Goal: Transaction & Acquisition: Download file/media

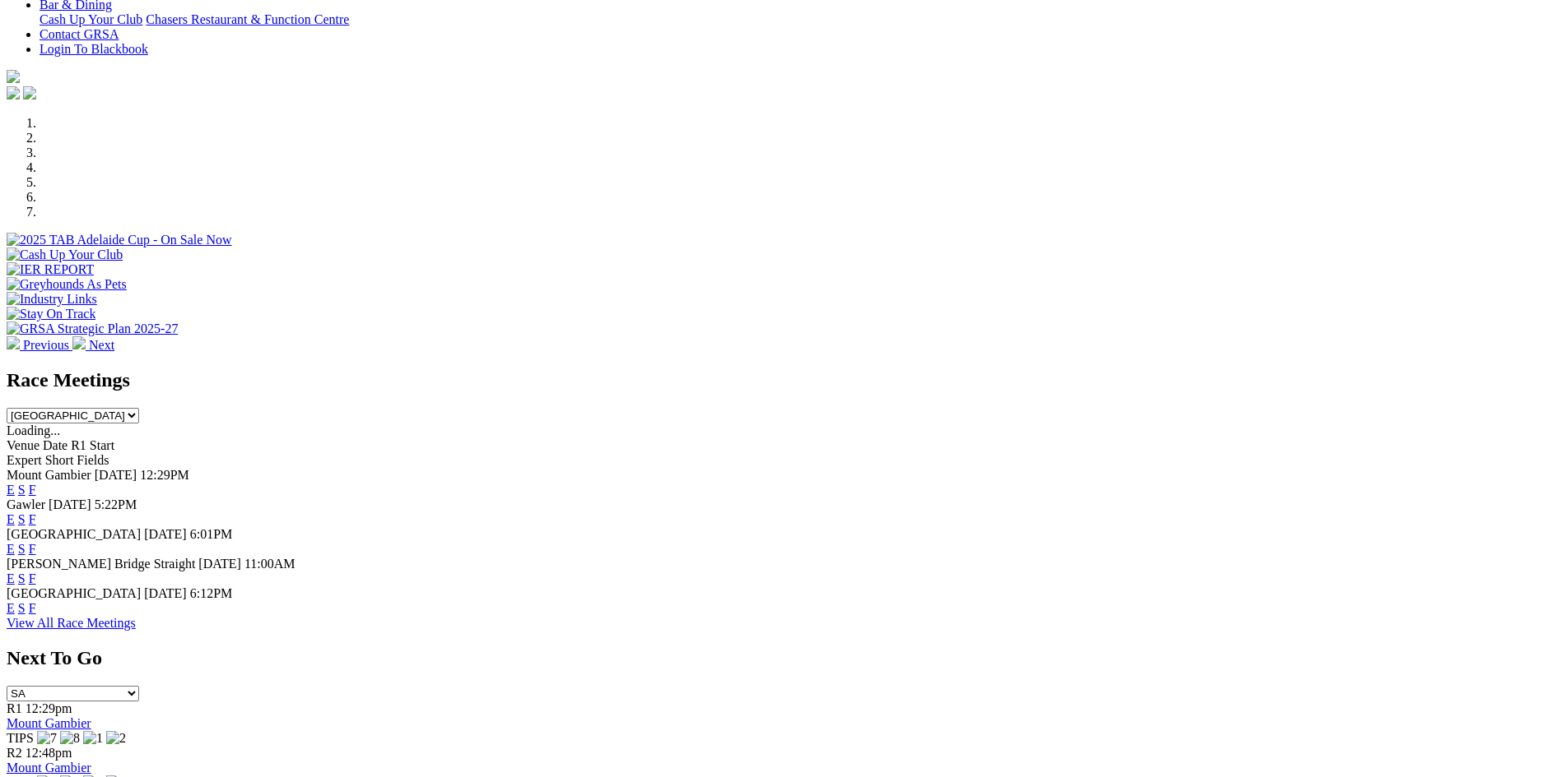
scroll to position [411, 0]
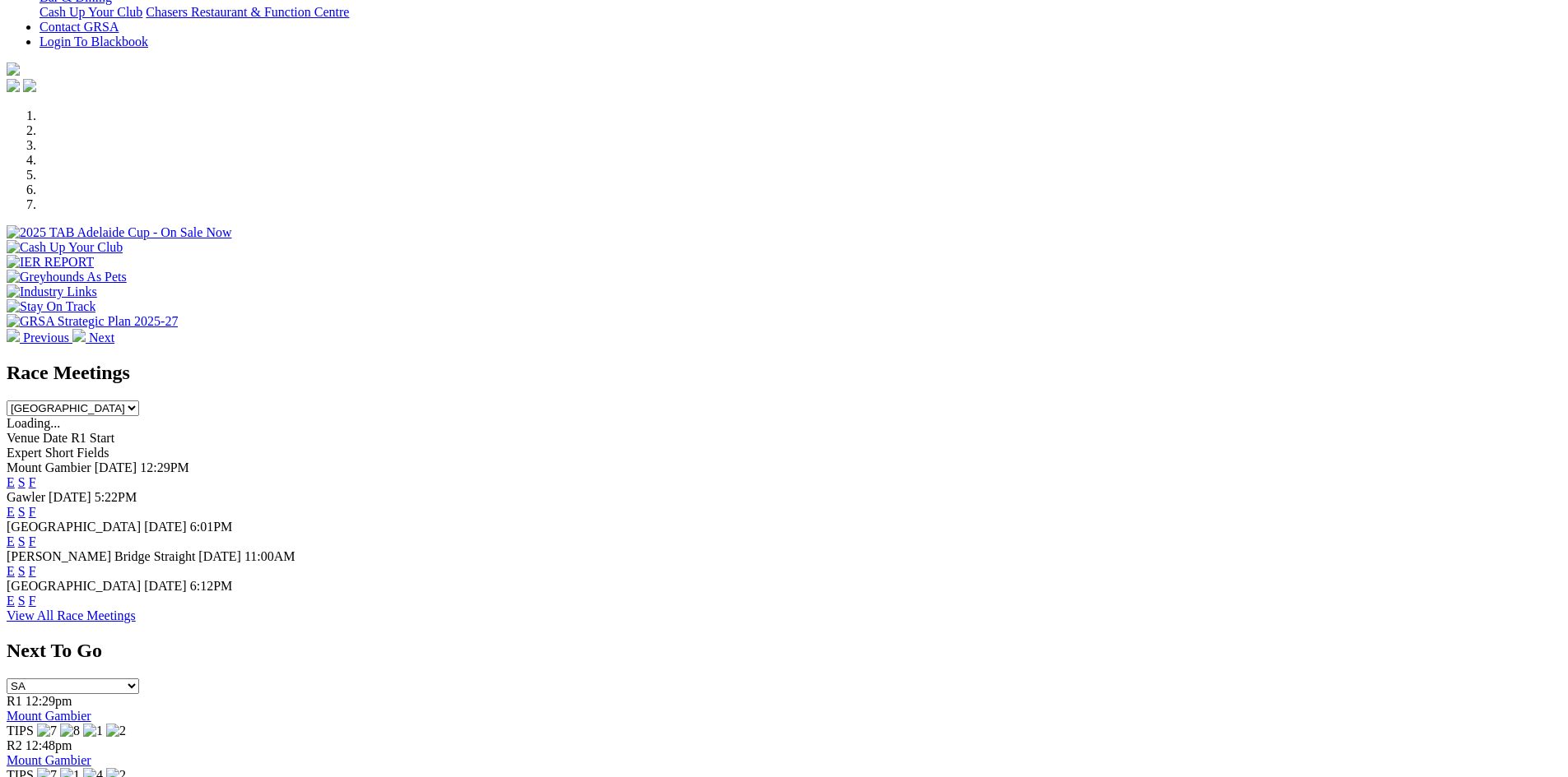
click at [139, 401] on select "South Australia New South Wales Northern Territory Queensland Tasmania Victoria…" at bounding box center [73, 409] width 133 height 15
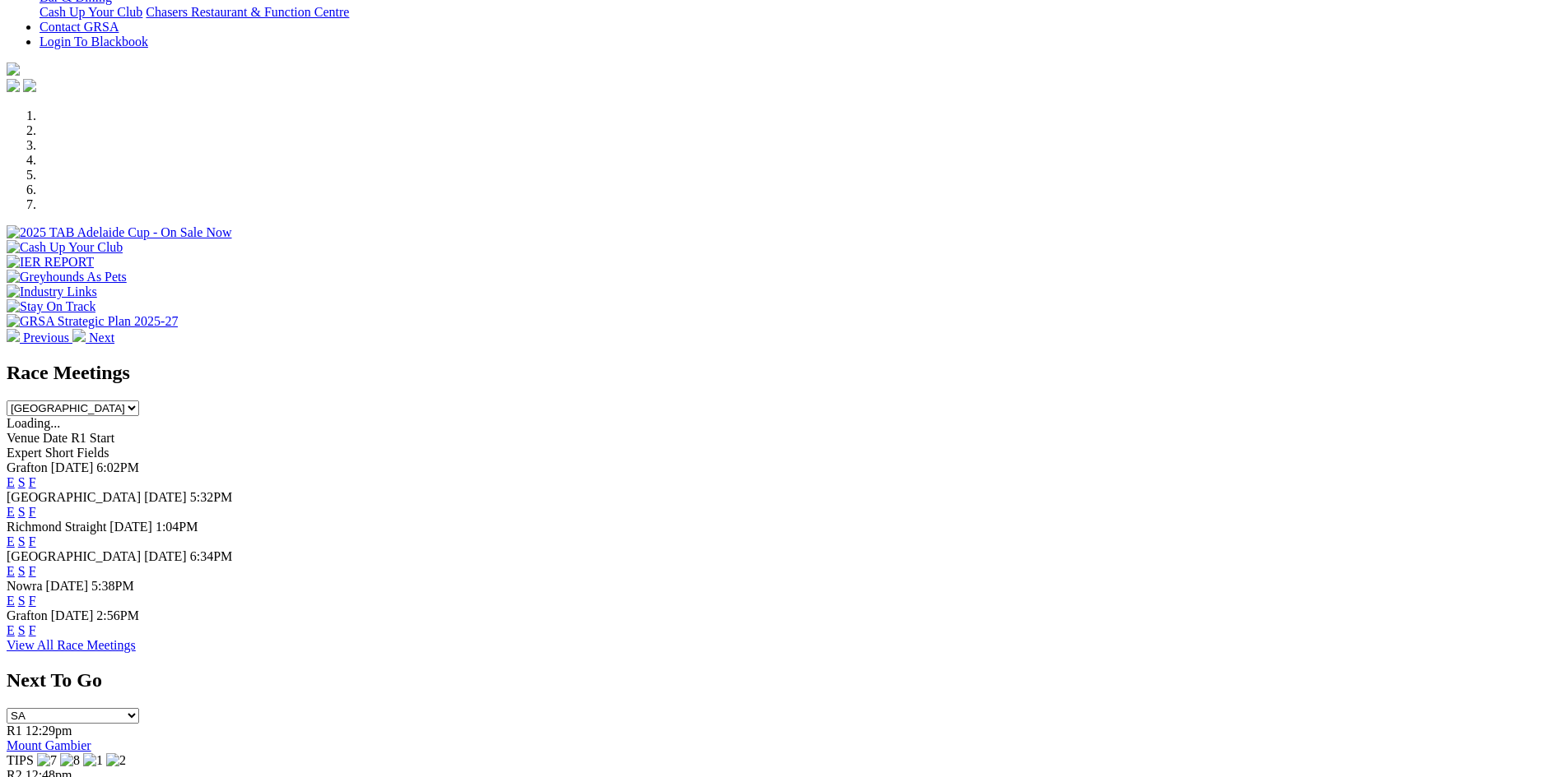
click at [139, 401] on select "South Australia New South Wales Northern Territory Queensland Tasmania Victoria…" at bounding box center [73, 409] width 133 height 15
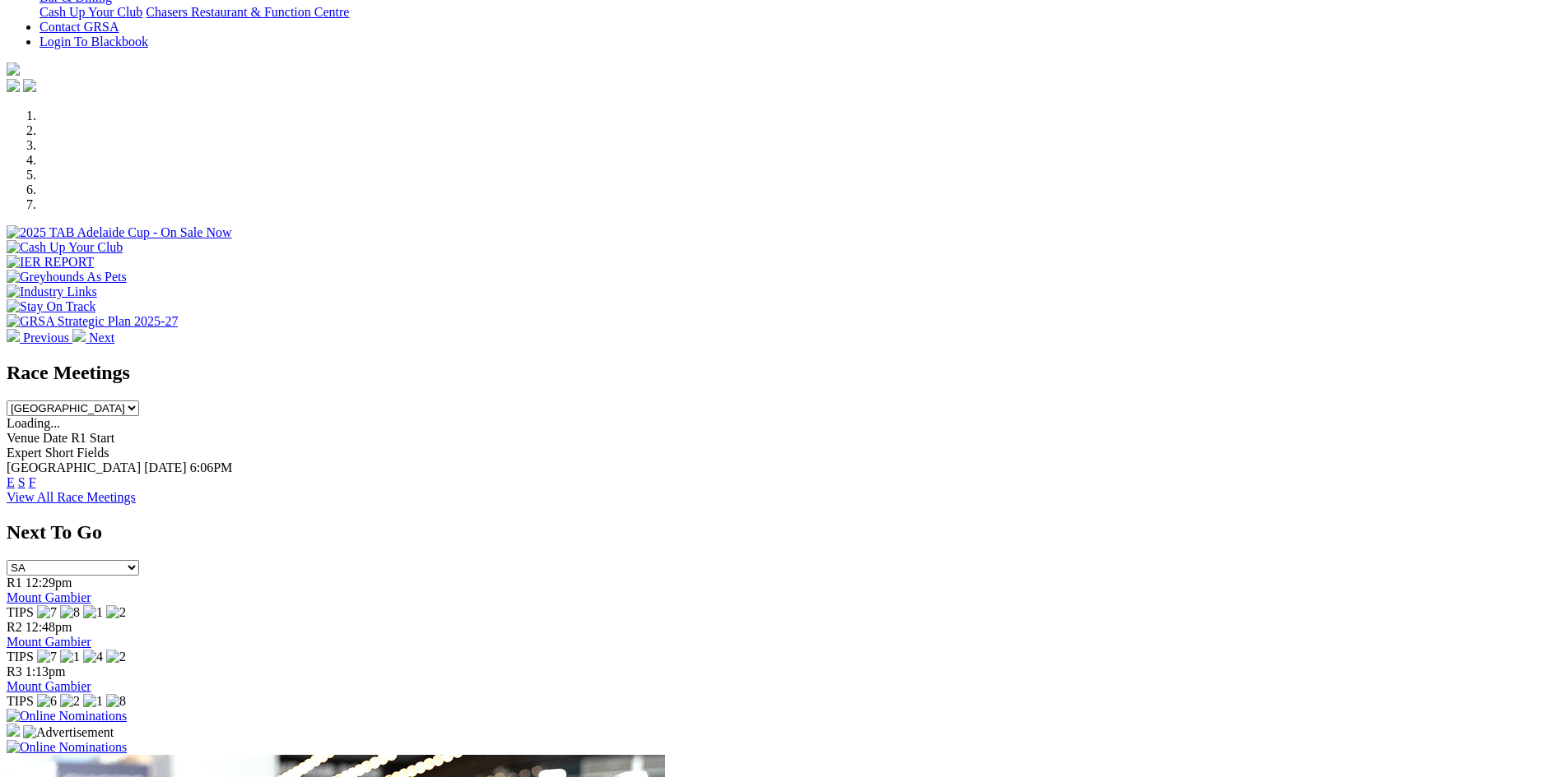
drag, startPoint x: 989, startPoint y: 337, endPoint x: 991, endPoint y: 255, distance: 82.0
click at [139, 401] on select "South Australia New South Wales Northern Territory Queensland Tasmania Victoria…" at bounding box center [73, 409] width 133 height 15
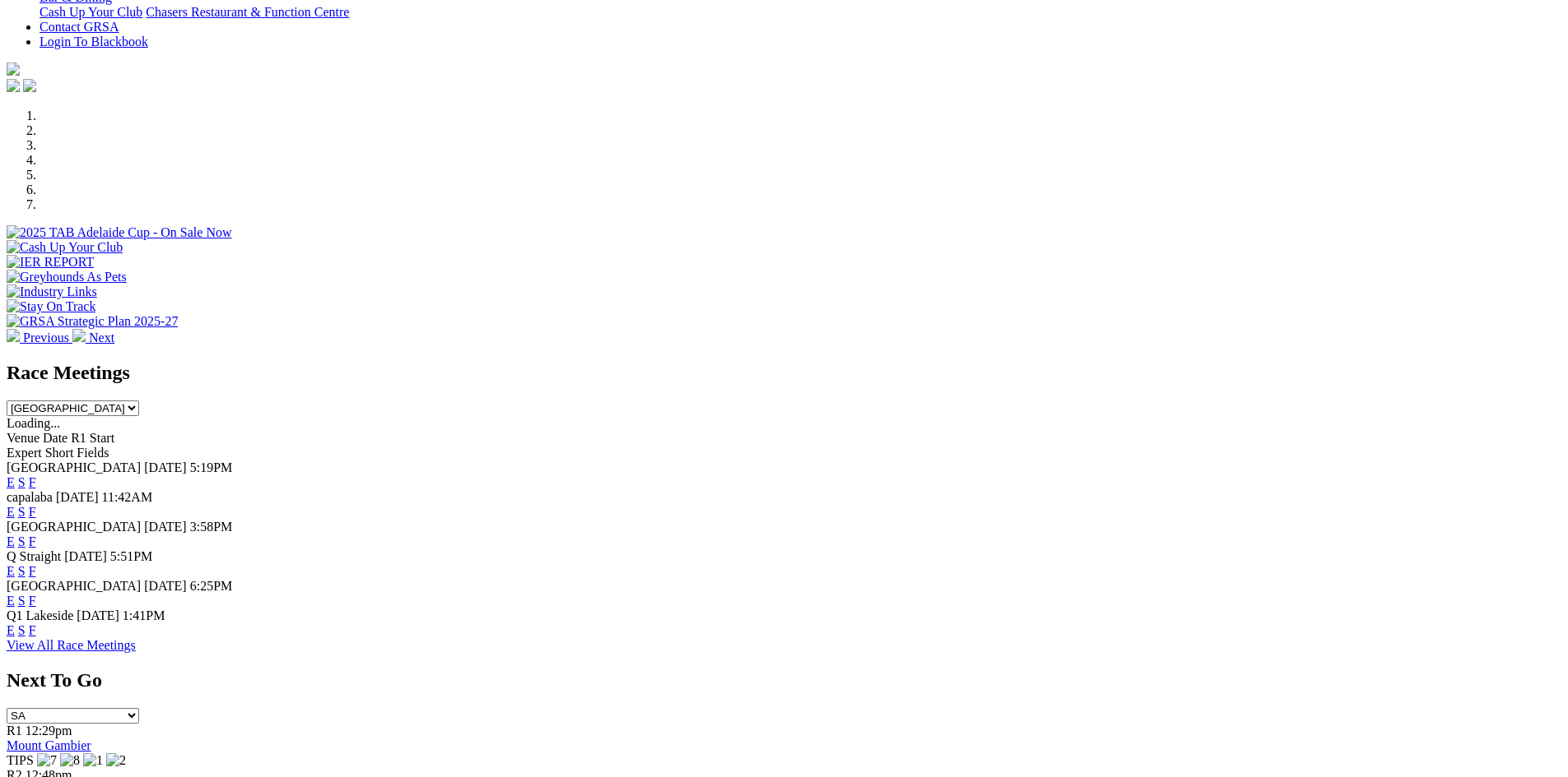
click at [139, 401] on select "South Australia New South Wales Northern Territory Queensland Tasmania Victoria…" at bounding box center [73, 409] width 133 height 15
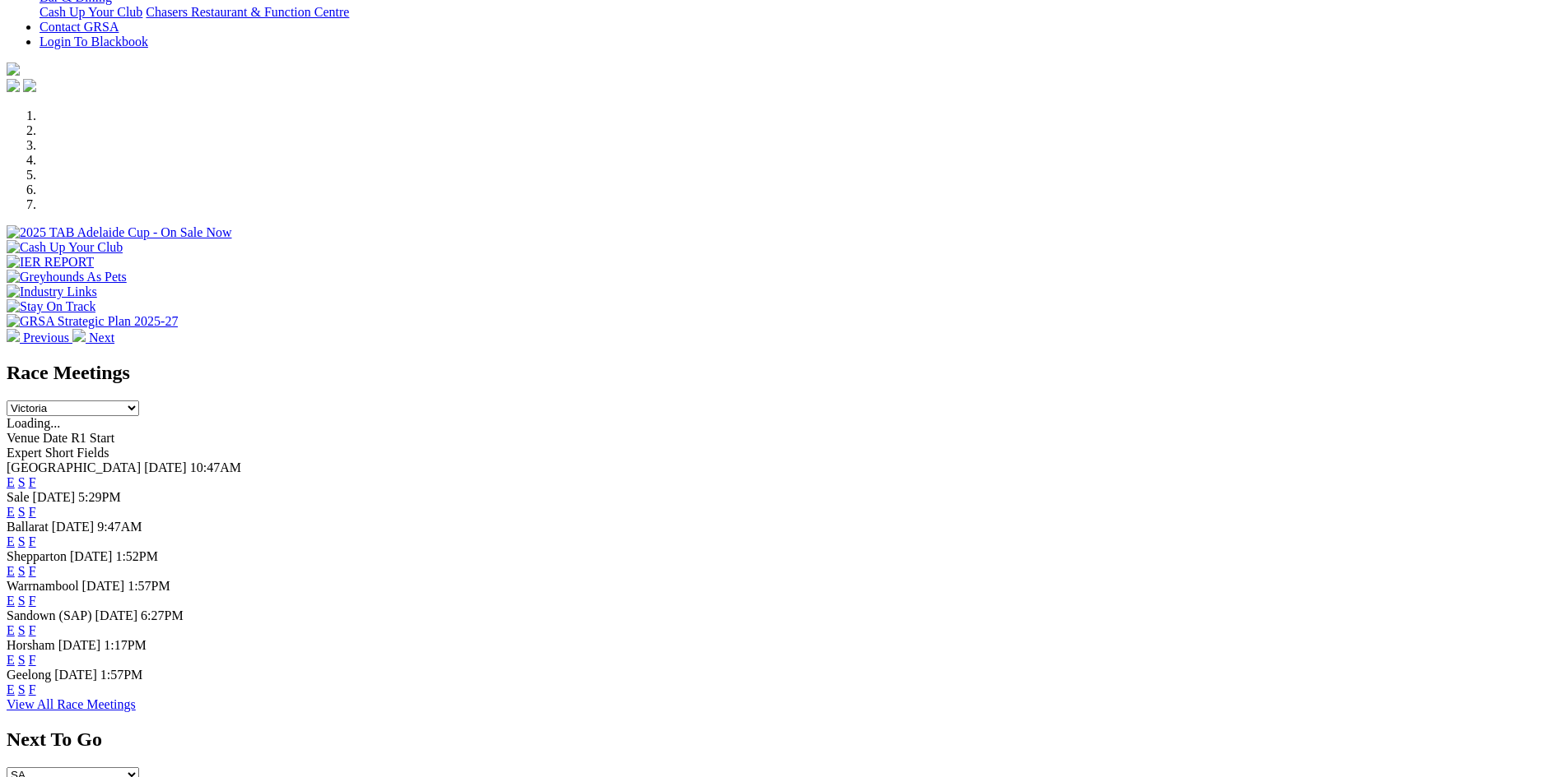
drag, startPoint x: 972, startPoint y: 239, endPoint x: 974, endPoint y: 247, distance: 8.2
click at [139, 401] on select "South Australia New South Wales Northern Territory Queensland Tasmania Victoria…" at bounding box center [73, 409] width 133 height 15
select select "WA"
click at [139, 401] on select "South Australia New South Wales Northern Territory Queensland Tasmania Victoria…" at bounding box center [73, 409] width 133 height 15
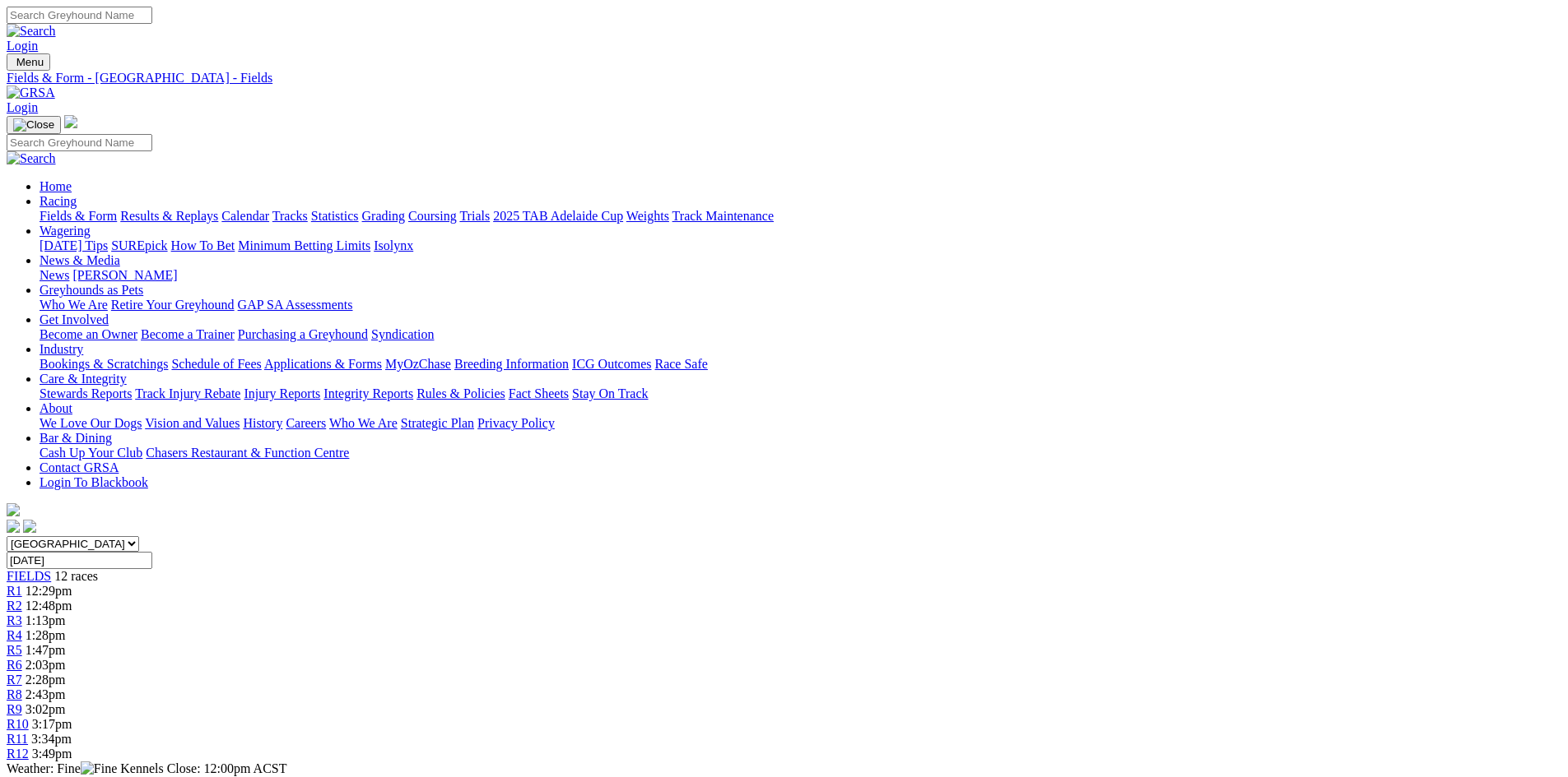
click at [890, 221] on link "CSV (Excel)" at bounding box center [857, 214] width 68 height 14
click at [890, 215] on link "CSV (Excel)" at bounding box center [857, 207] width 68 height 14
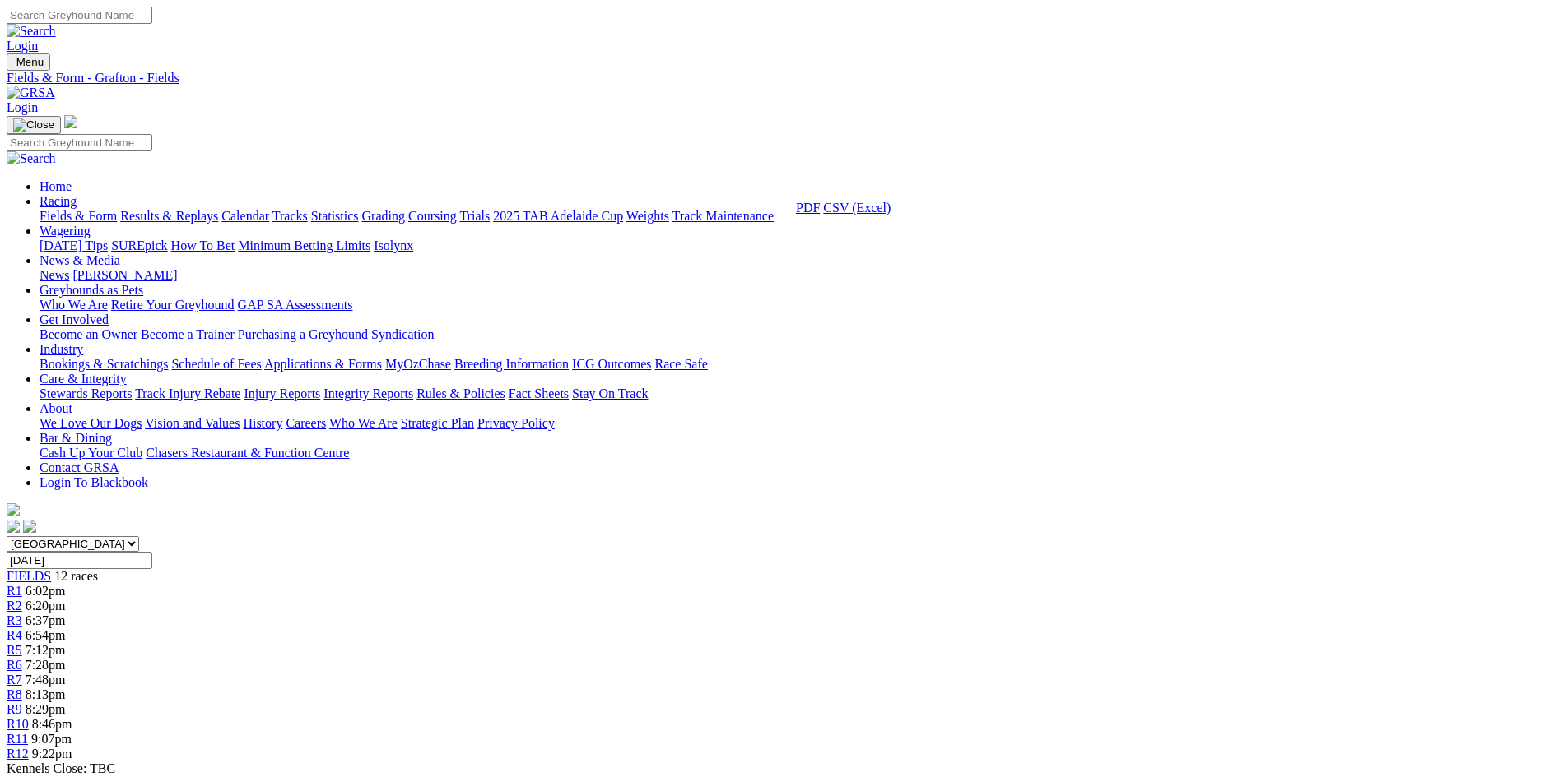
click at [890, 215] on link "CSV (Excel)" at bounding box center [857, 207] width 68 height 14
click at [74, 777] on img "button" at bounding box center [69, 786] width 13 height 13
click at [890, 215] on link "CSV (Excel)" at bounding box center [857, 207] width 68 height 14
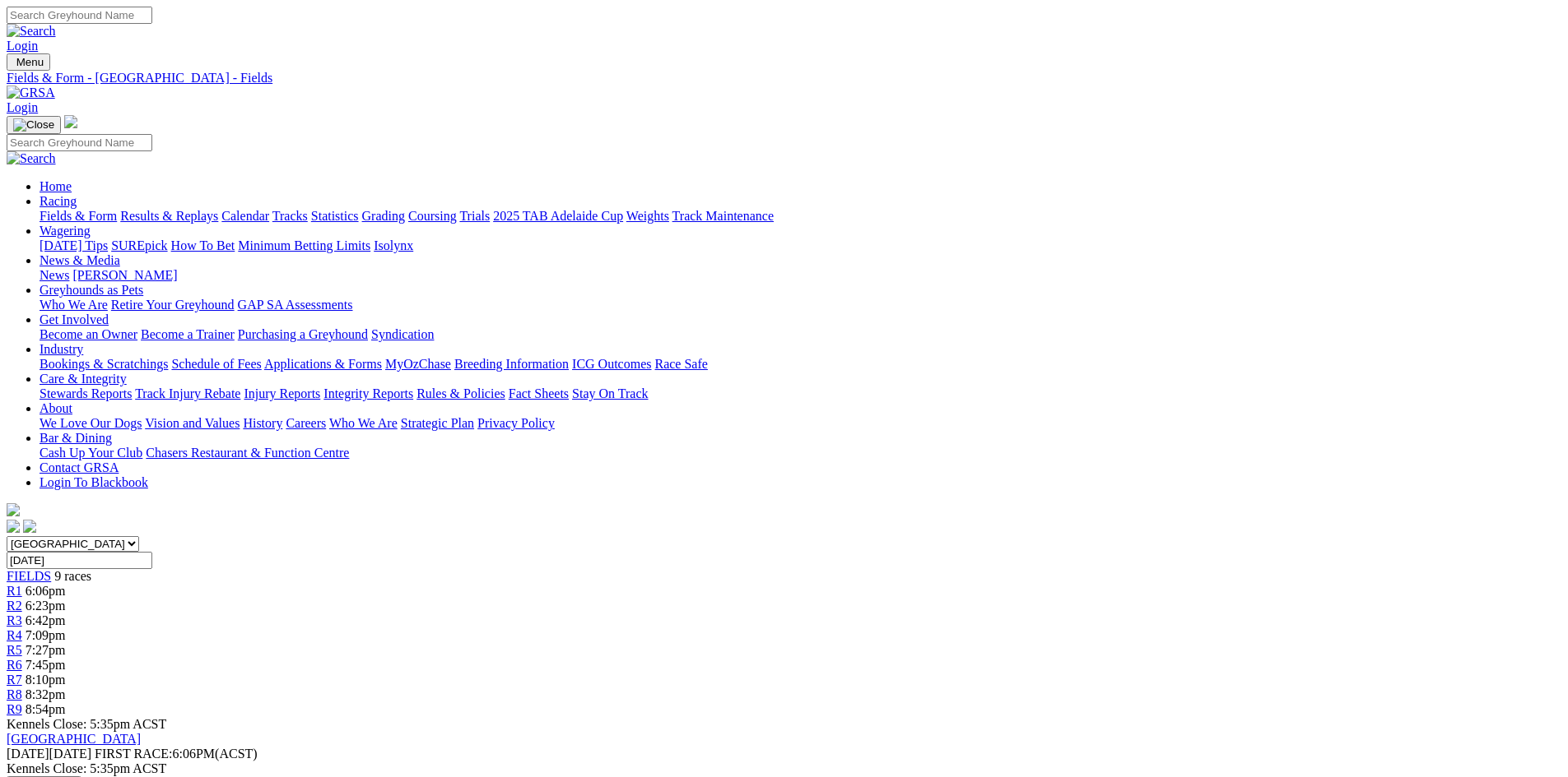
drag, startPoint x: 1122, startPoint y: 360, endPoint x: 1111, endPoint y: 404, distance: 45.4
click at [74, 777] on img "button" at bounding box center [69, 786] width 13 height 13
click at [890, 215] on link "CSV (Excel)" at bounding box center [857, 207] width 68 height 14
click at [890, 221] on link "CSV (Excel)" at bounding box center [857, 214] width 68 height 14
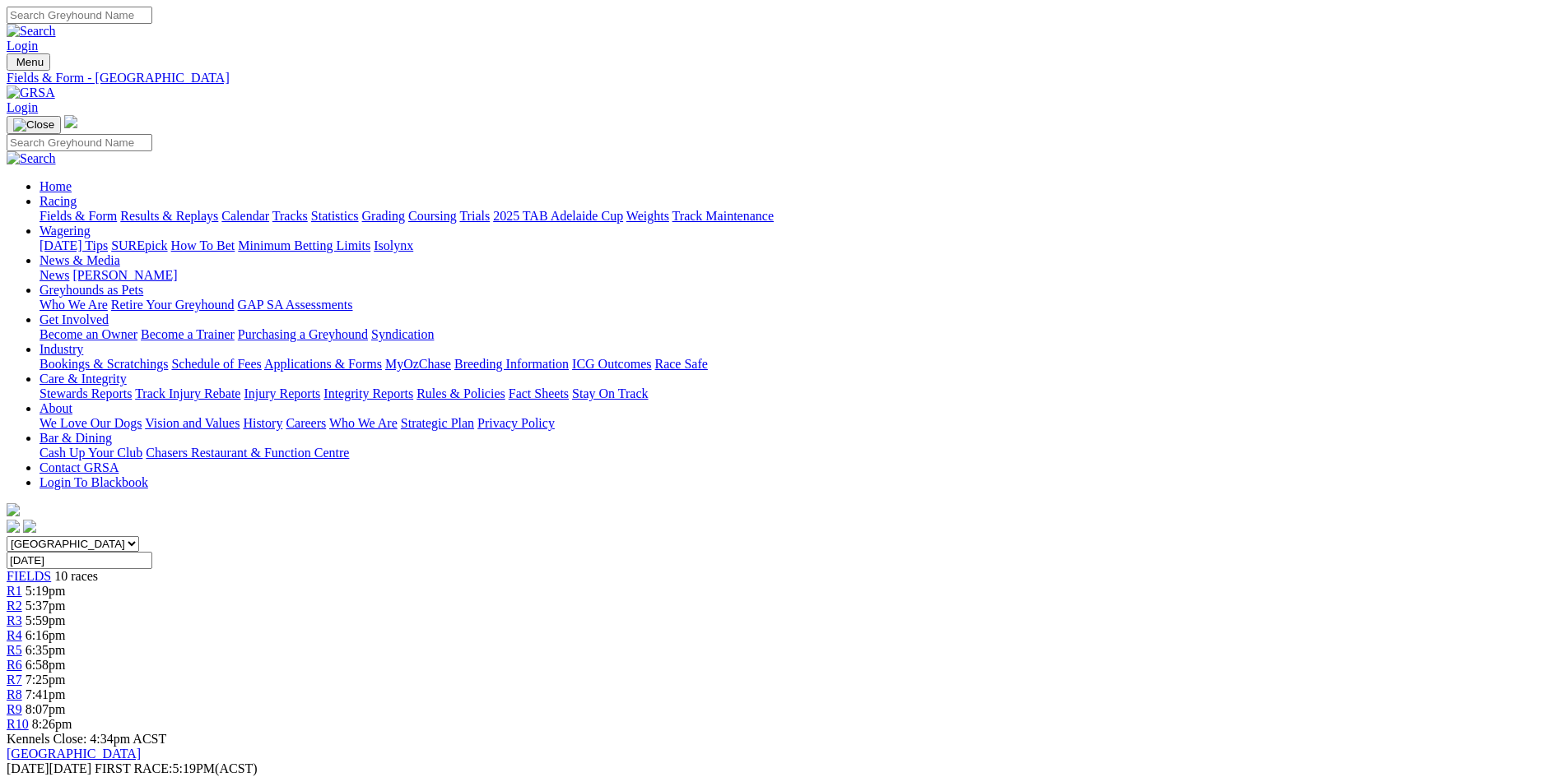
drag, startPoint x: 1105, startPoint y: 367, endPoint x: 1094, endPoint y: 429, distance: 63.0
click at [890, 215] on link "CSV (Excel)" at bounding box center [857, 207] width 68 height 14
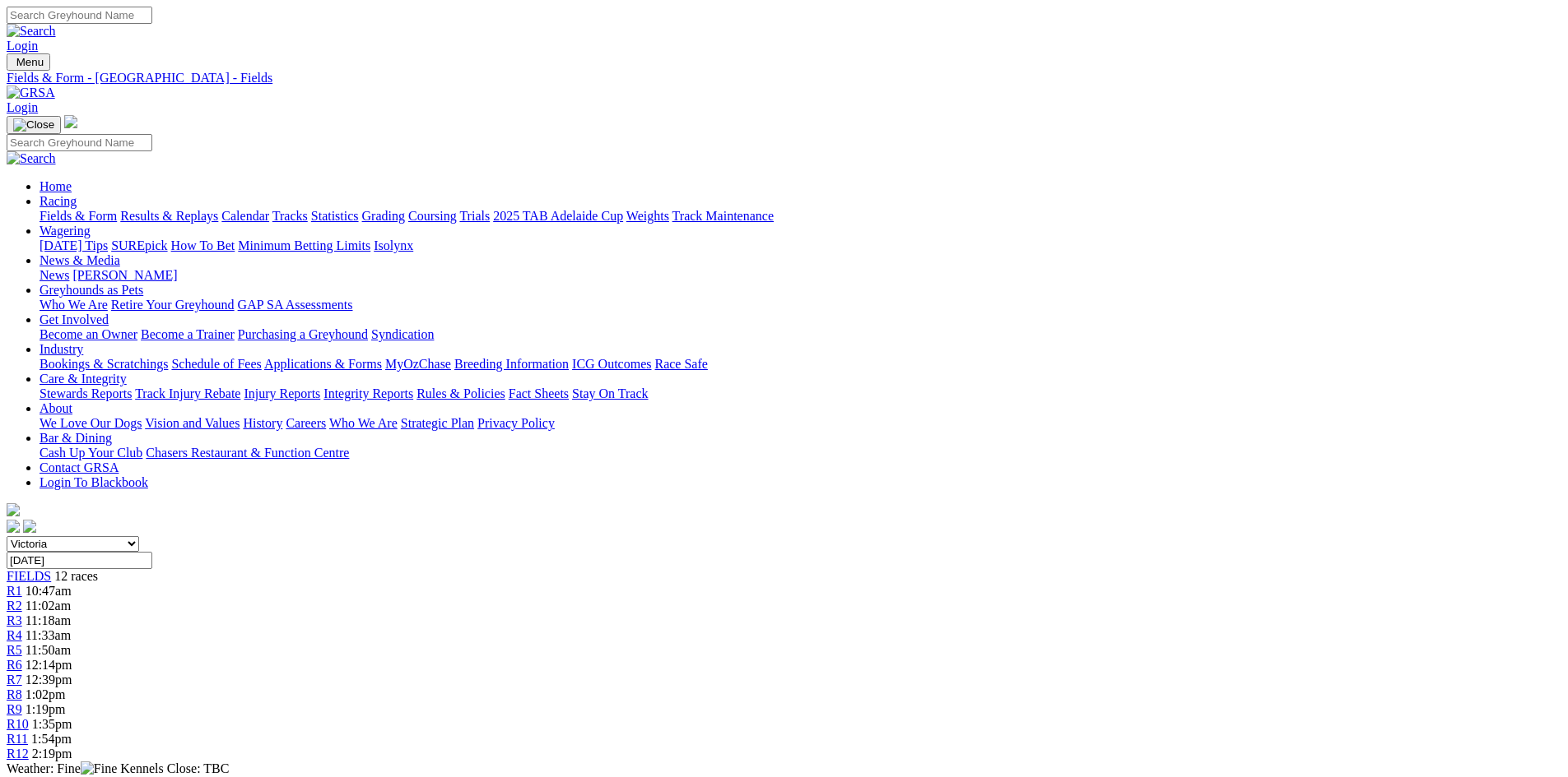
drag, startPoint x: 1116, startPoint y: 376, endPoint x: 1102, endPoint y: 415, distance: 41.4
drag, startPoint x: 1095, startPoint y: 430, endPoint x: 1106, endPoint y: 392, distance: 39.6
click at [890, 221] on link "CSV (Excel)" at bounding box center [857, 214] width 68 height 14
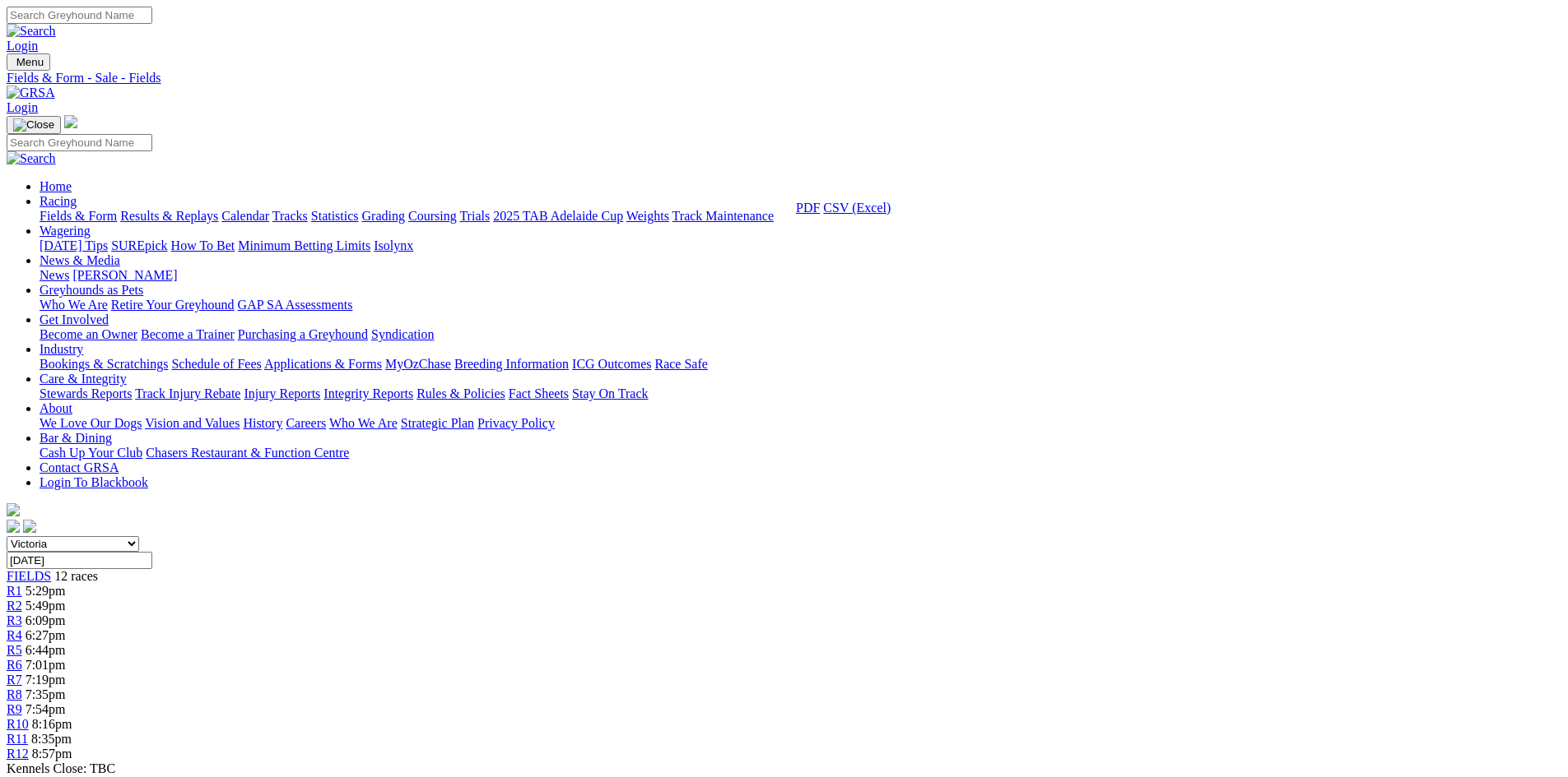
click at [890, 215] on link "CSV (Excel)" at bounding box center [857, 207] width 68 height 14
